Goal: Obtain resource: Obtain resource

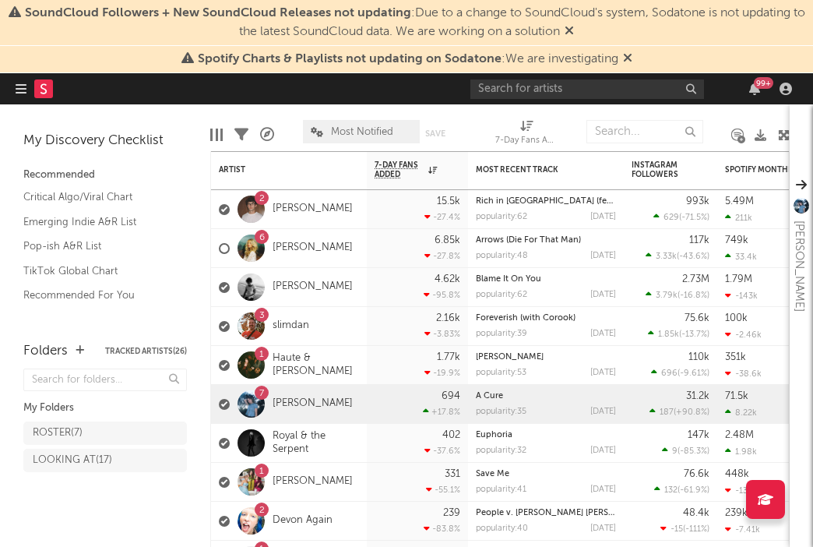
click at [574, 30] on icon at bounding box center [569, 30] width 9 height 12
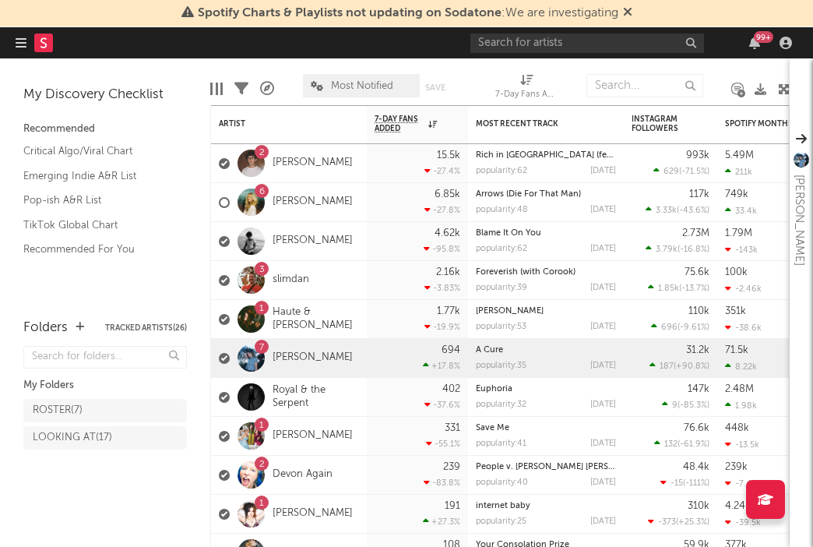
click at [627, 12] on icon at bounding box center [627, 11] width 9 height 12
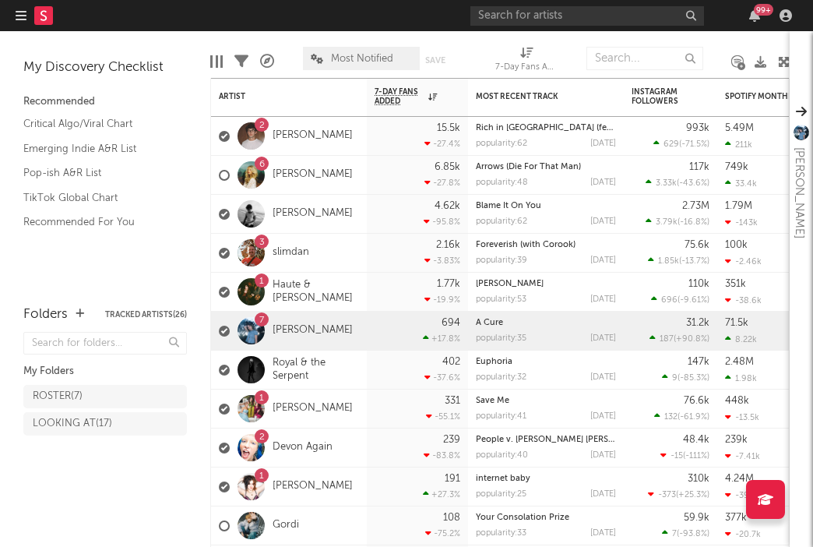
click at [759, 15] on div "99 +" at bounding box center [763, 10] width 19 height 12
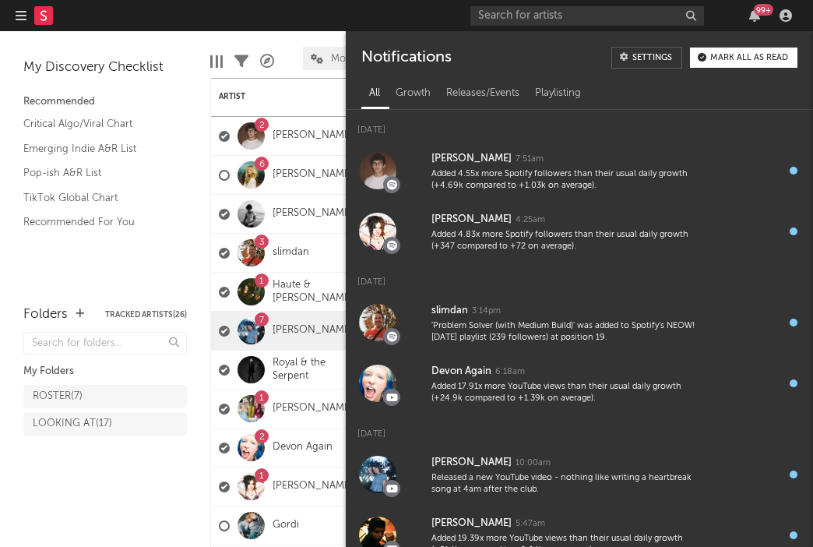
click at [759, 15] on div "99 +" at bounding box center [763, 10] width 19 height 12
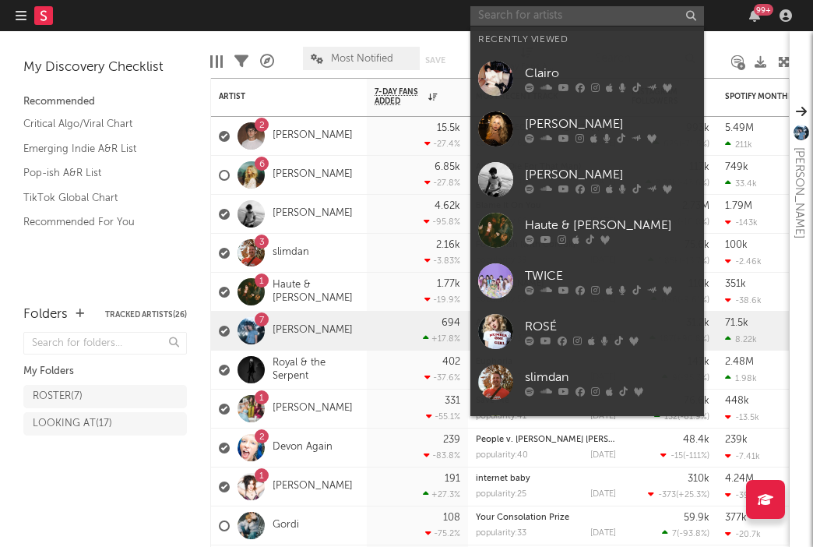
click at [583, 21] on input "text" at bounding box center [587, 15] width 234 height 19
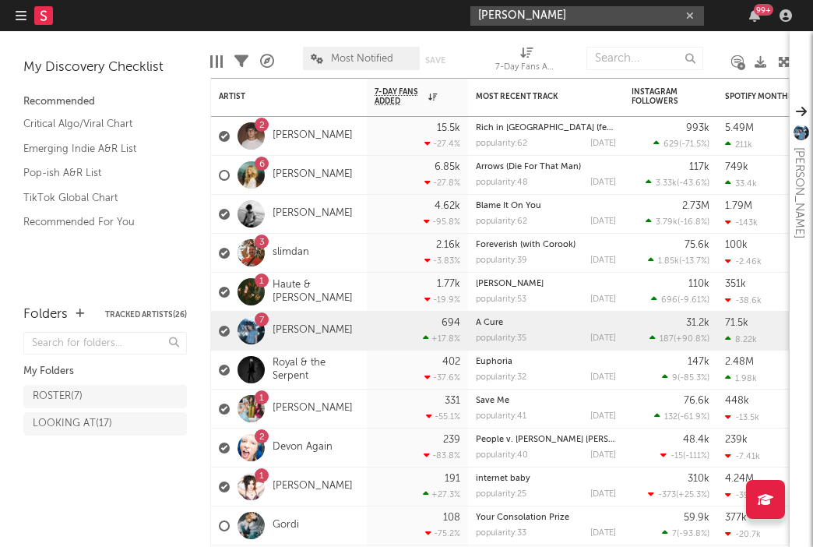
click at [548, 17] on input "[PERSON_NAME]" at bounding box center [587, 15] width 234 height 19
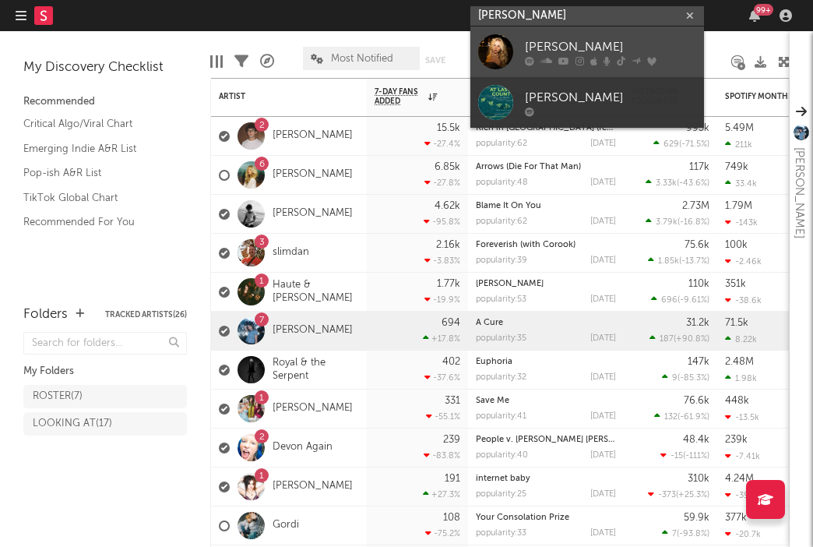
type input "[PERSON_NAME]"
click at [544, 43] on div "[PERSON_NAME]" at bounding box center [610, 46] width 171 height 19
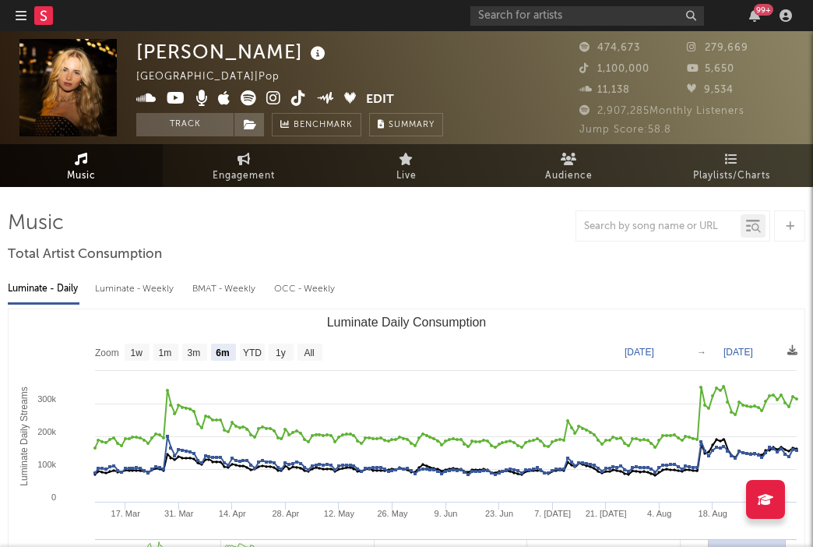
scroll to position [95, 0]
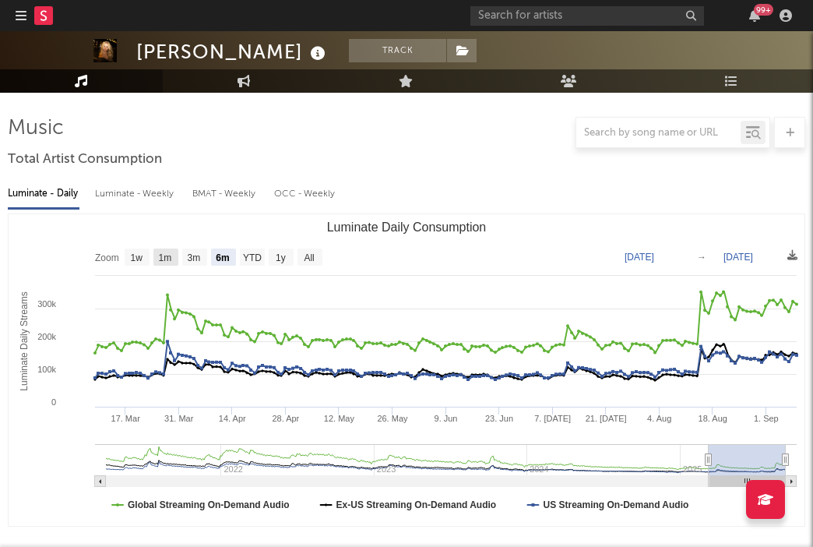
click at [169, 255] on text "1m" at bounding box center [165, 257] width 13 height 11
select select "1m"
type input "[DATE]"
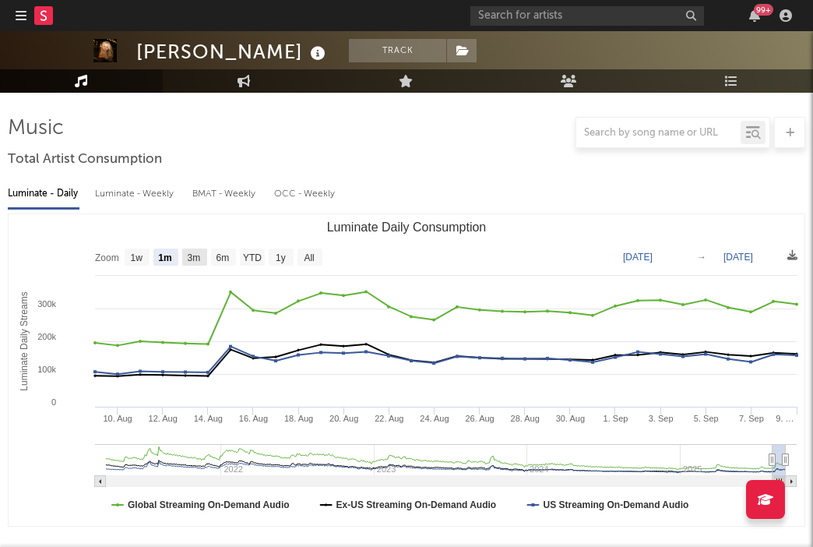
click at [205, 254] on rect "Luminate Daily Consumption" at bounding box center [194, 256] width 25 height 17
select select "3m"
type input "[DATE]"
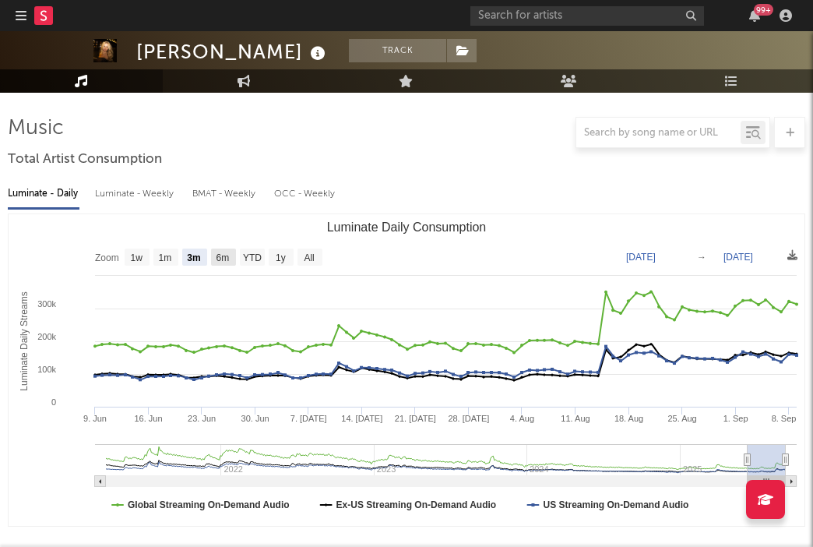
click at [213, 251] on rect "Luminate Daily Consumption" at bounding box center [223, 256] width 25 height 17
select select "6m"
type input "[DATE]"
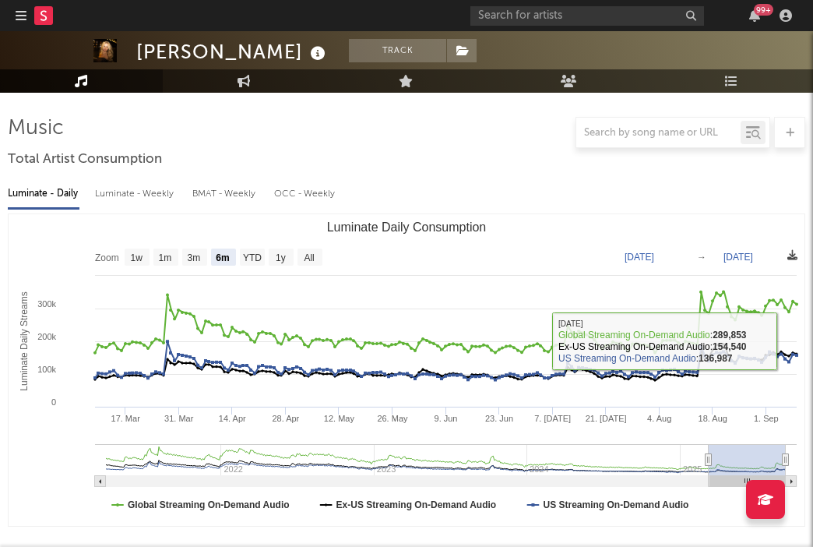
click at [795, 253] on icon at bounding box center [792, 255] width 10 height 10
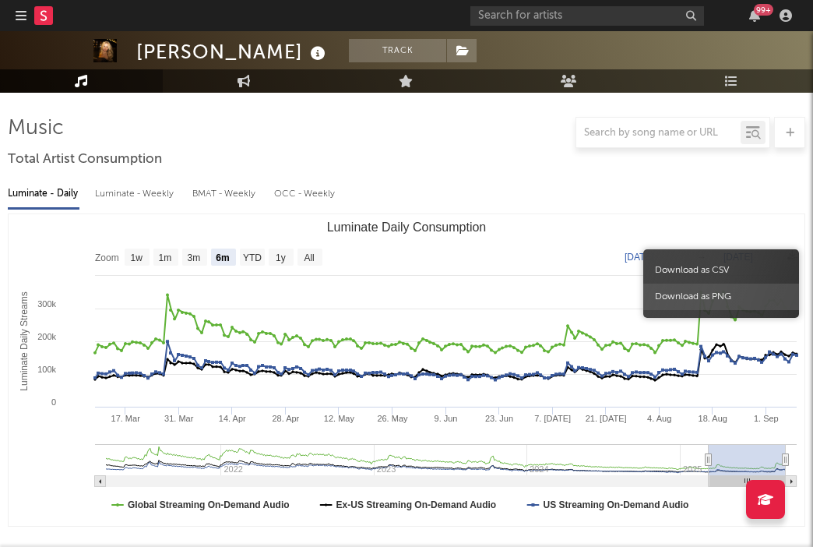
click at [687, 297] on span "Download as PNG" at bounding box center [721, 297] width 156 height 26
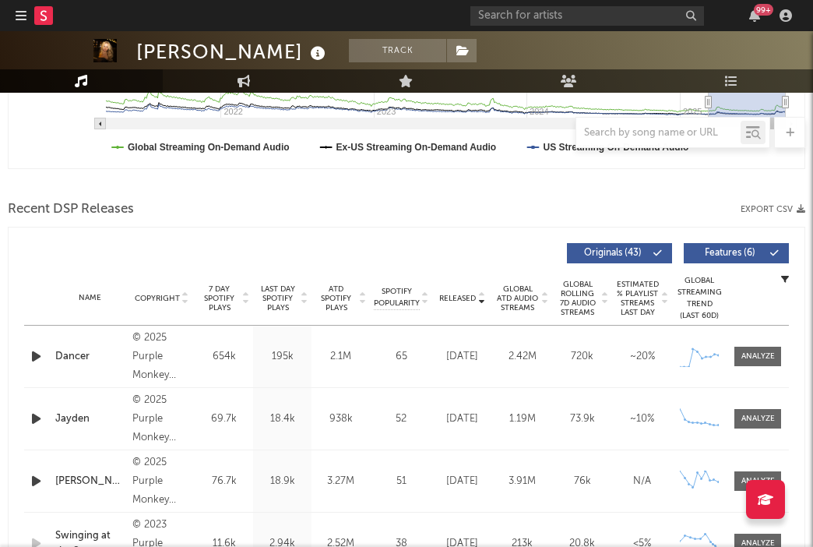
scroll to position [450, 0]
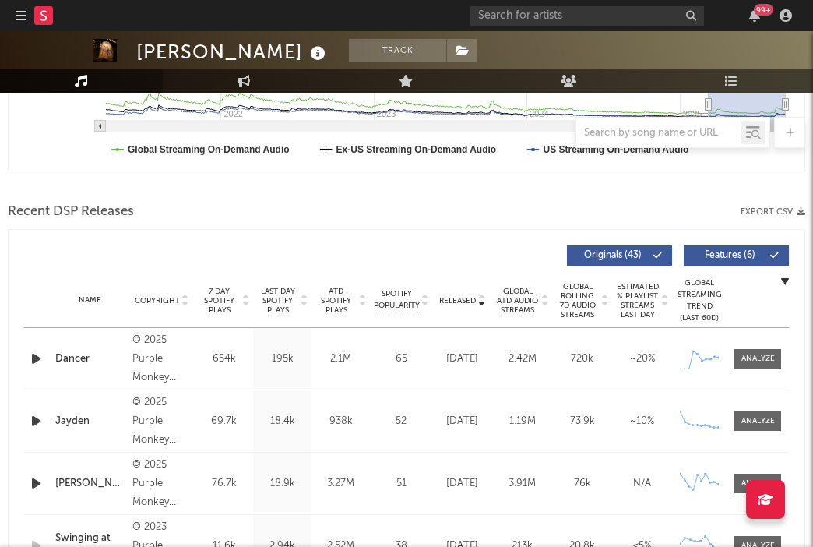
click at [763, 17] on div "99 +" at bounding box center [754, 15] width 23 height 12
click at [752, 16] on icon "button" at bounding box center [754, 15] width 11 height 12
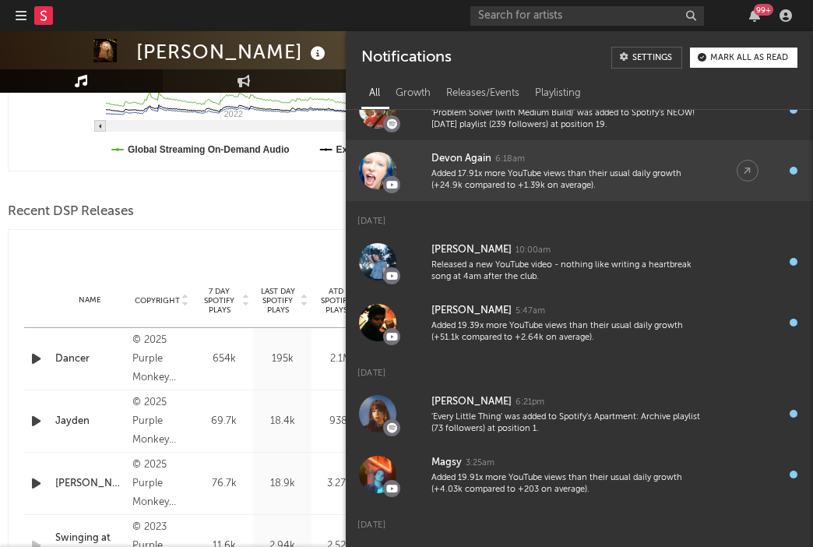
scroll to position [176, 0]
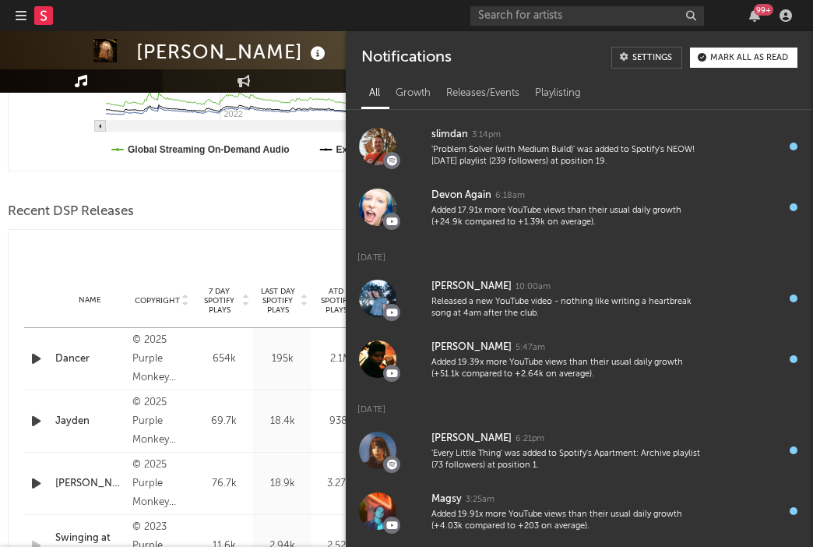
click at [756, 9] on div "99 +" at bounding box center [763, 10] width 19 height 12
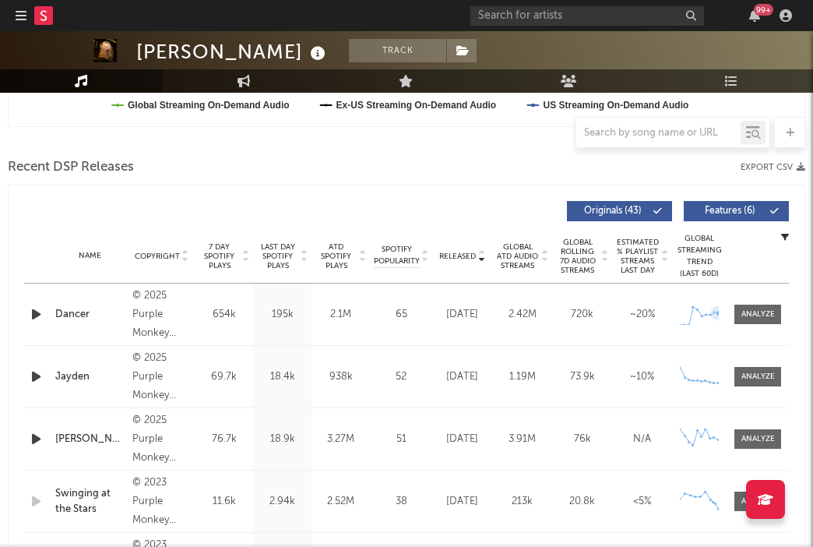
scroll to position [500, 0]
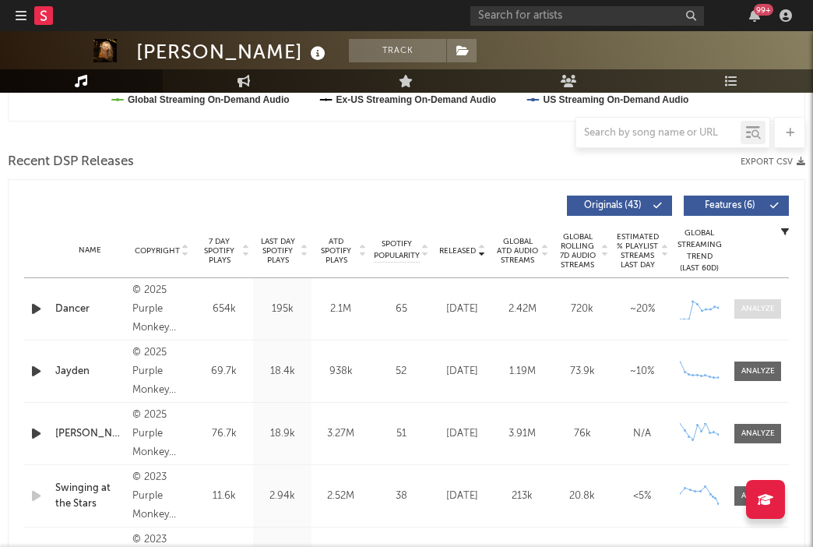
click at [759, 308] on div at bounding box center [757, 309] width 33 height 12
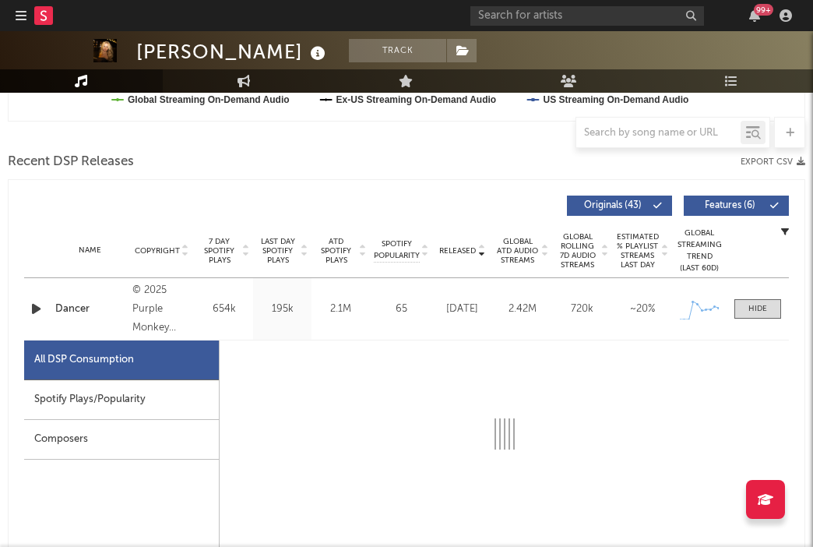
select select "1w"
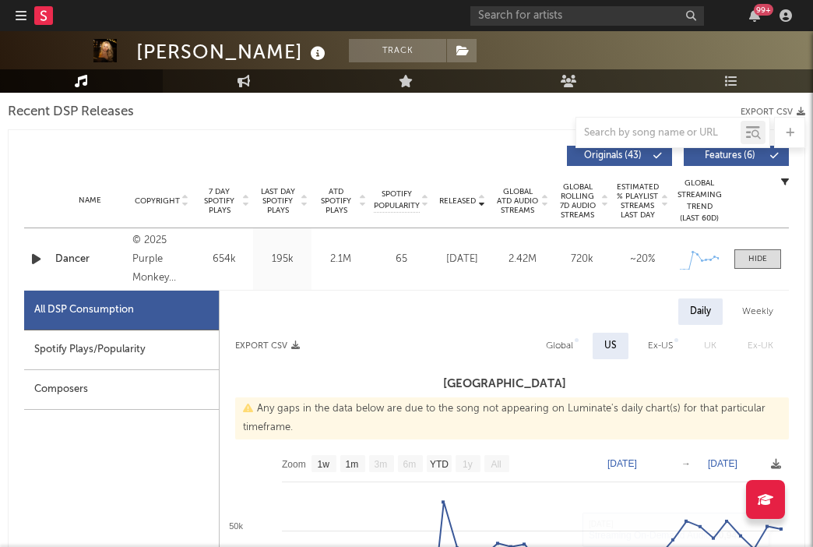
scroll to position [547, 0]
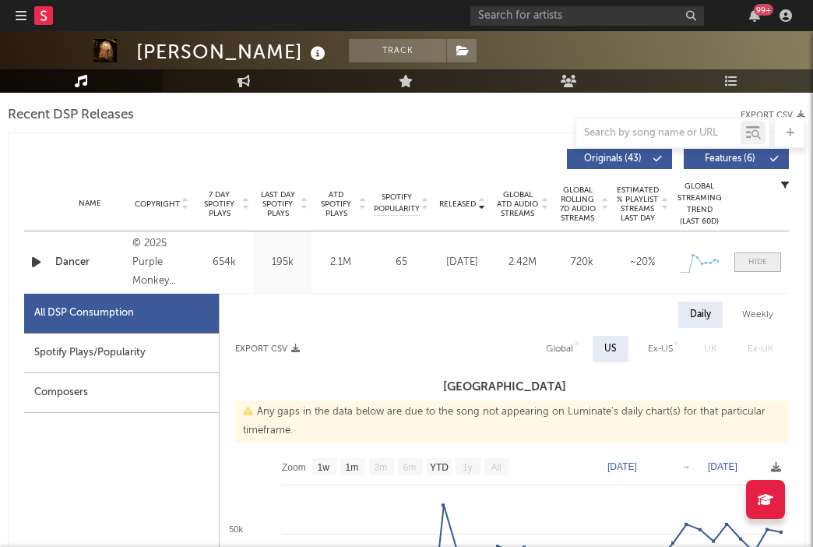
click at [761, 258] on div at bounding box center [758, 262] width 19 height 12
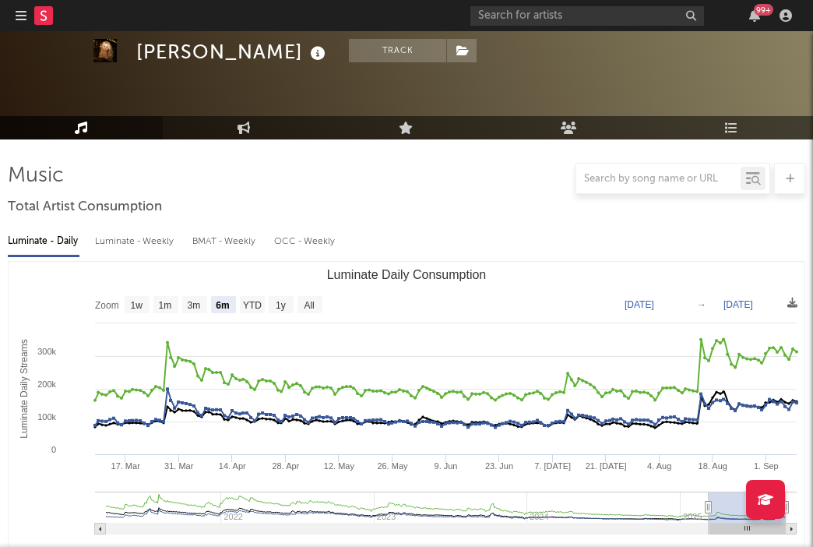
scroll to position [0, 0]
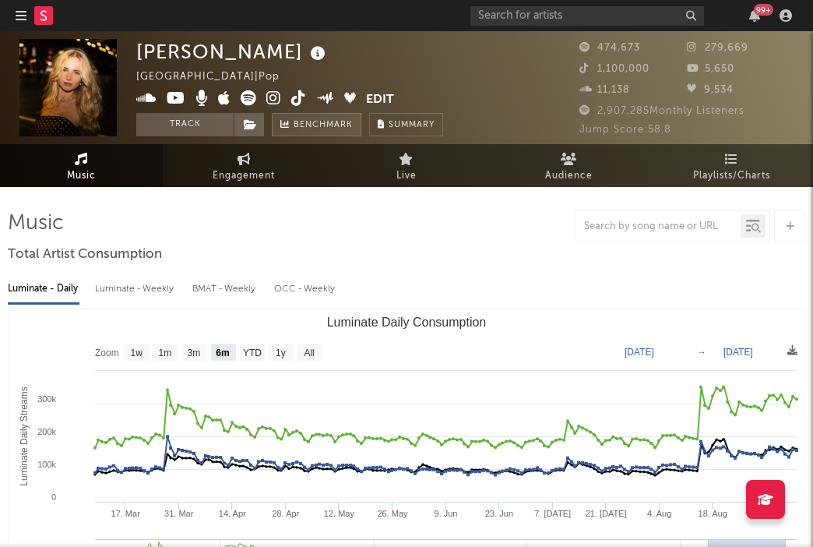
click at [305, 127] on span "Benchmark" at bounding box center [323, 125] width 59 height 19
click at [407, 123] on span "Summary" at bounding box center [412, 125] width 46 height 9
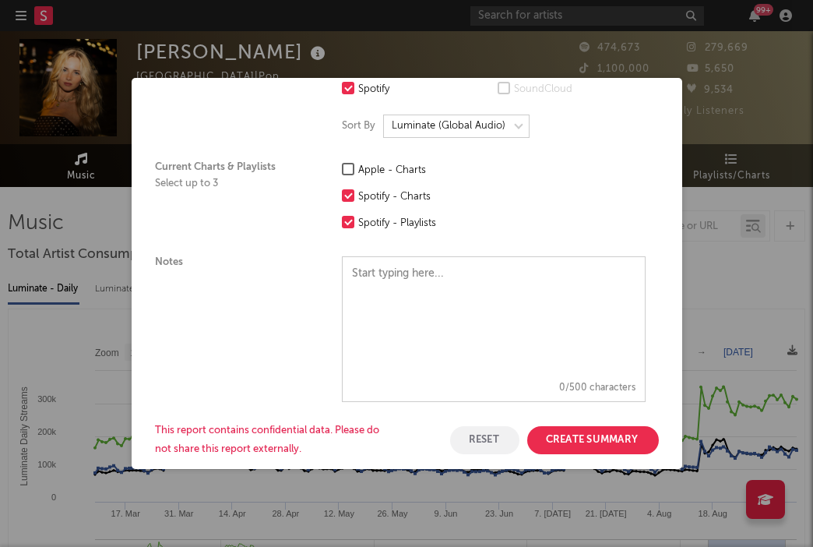
scroll to position [500, 0]
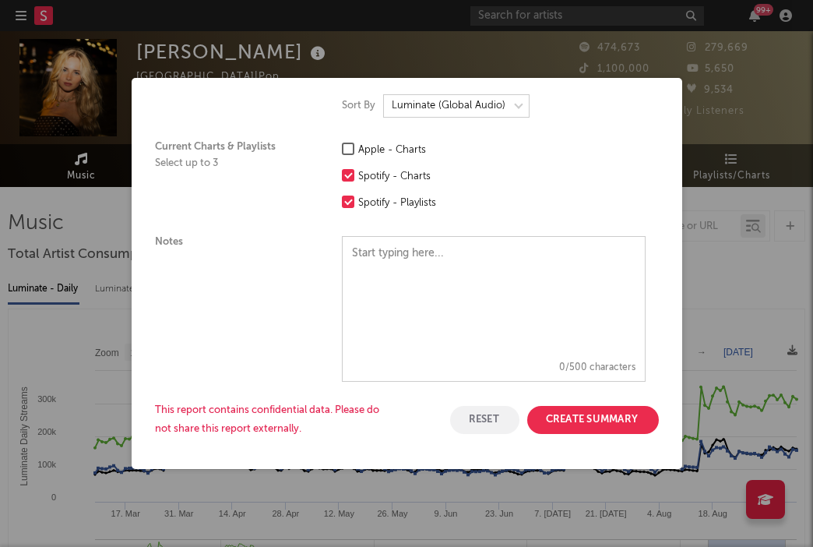
click at [592, 414] on button "Create Summary" at bounding box center [593, 420] width 132 height 28
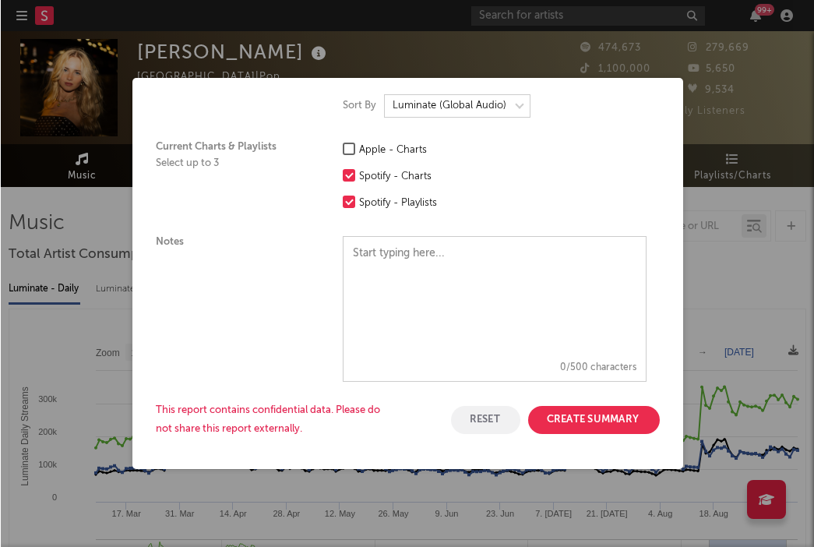
scroll to position [0, 0]
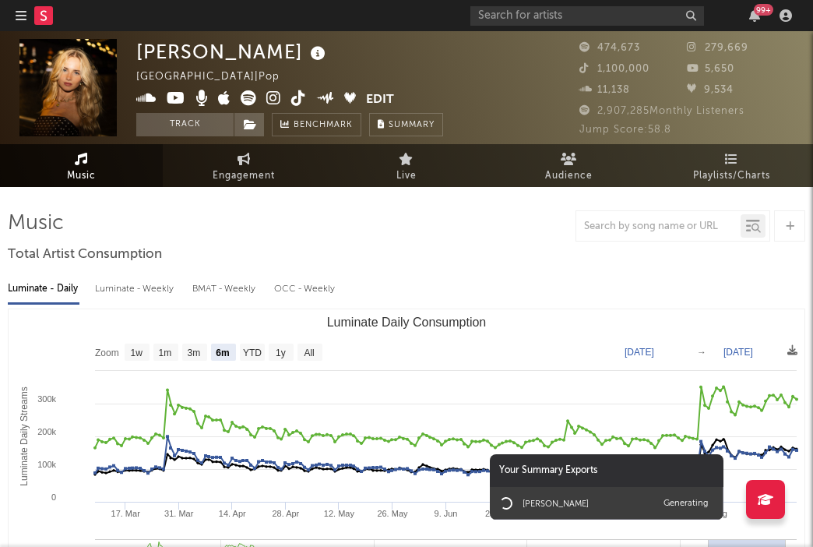
click at [560, 272] on div "Luminate - Daily Luminate - Weekly BMAT - Weekly OCC - Weekly Zoom 1w 1m 3m 6m …" at bounding box center [407, 447] width 798 height 358
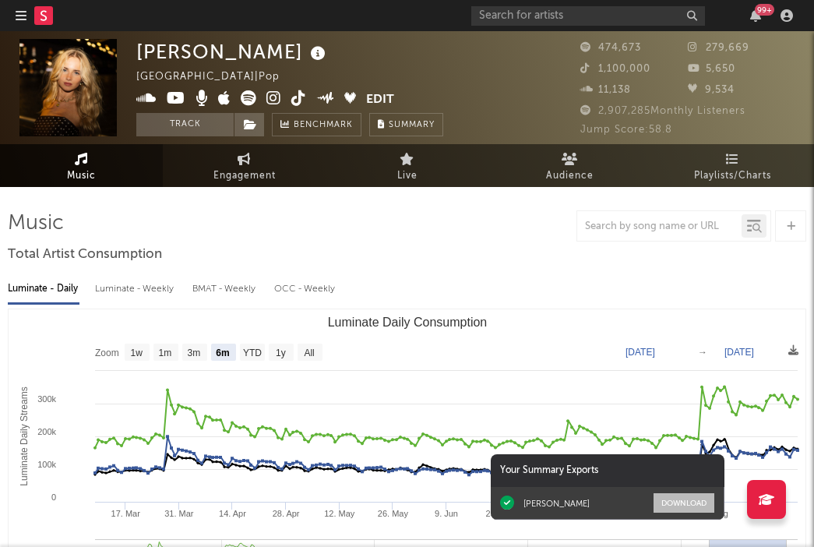
click at [680, 503] on button "Download" at bounding box center [683, 502] width 61 height 19
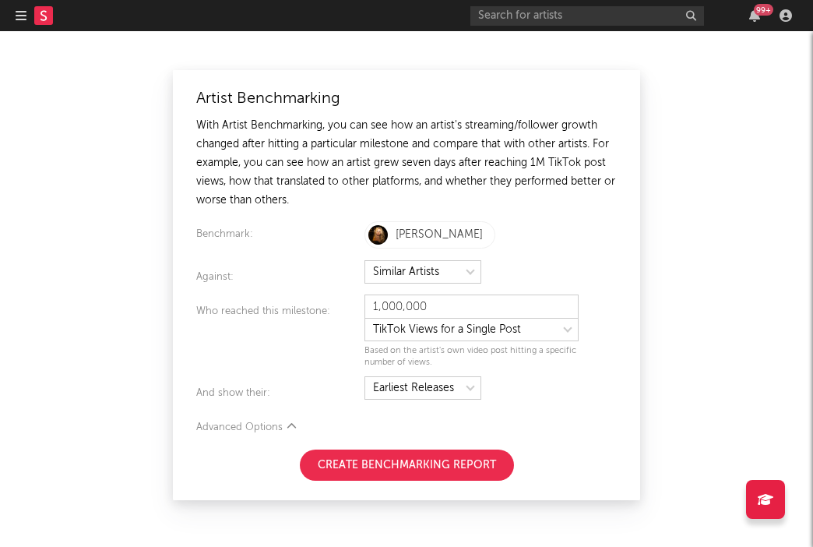
click at [455, 293] on form "Artist Benchmarking With Artist Benchmarking, you can see how an artist's strea…" at bounding box center [406, 285] width 421 height 391
click at [453, 333] on select at bounding box center [472, 329] width 214 height 23
click at [365, 318] on select at bounding box center [472, 329] width 214 height 23
select select "tiktok_self_promo"
type input "25,000"
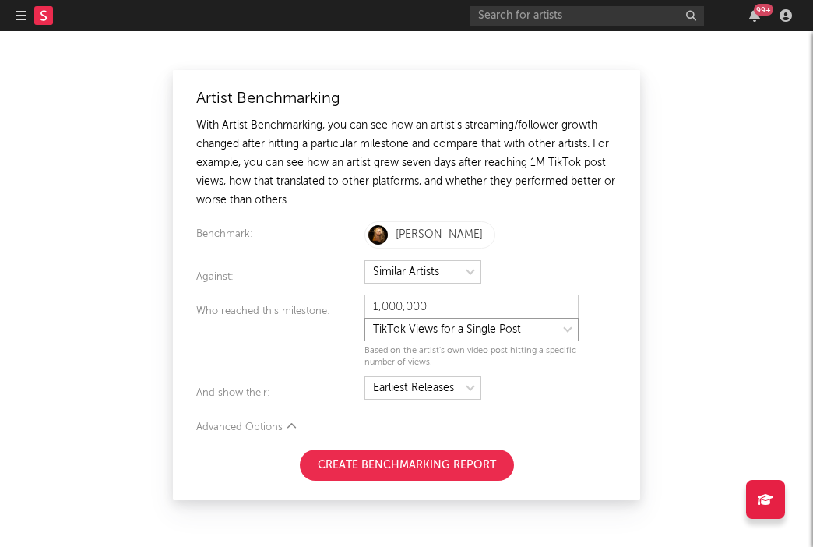
select select "nielsen_global_audio_stream"
click at [368, 467] on button "Create Benchmarking Report" at bounding box center [407, 464] width 214 height 31
